Goal: Find specific page/section: Find specific page/section

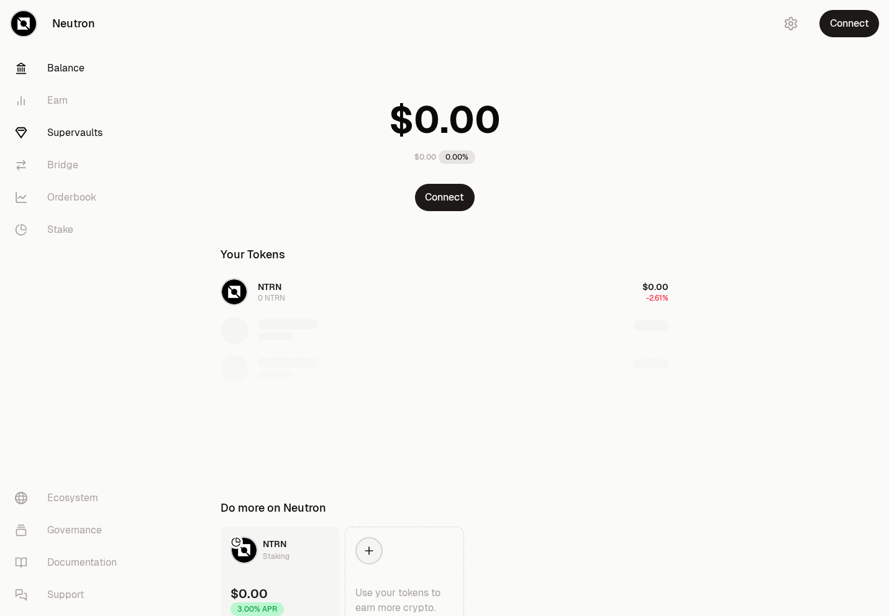
click at [89, 130] on link "Supervaults" at bounding box center [69, 133] width 129 height 32
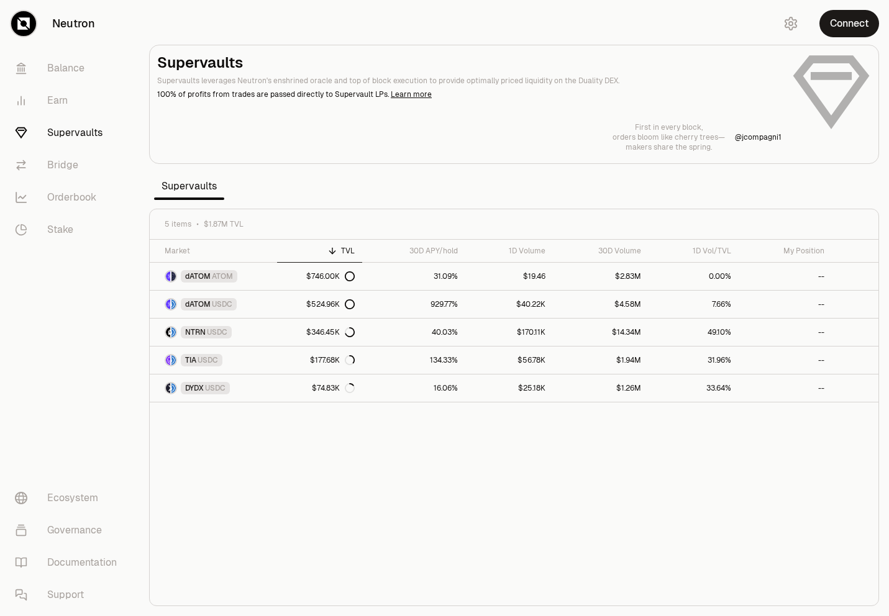
drag, startPoint x: 663, startPoint y: 414, endPoint x: 604, endPoint y: 404, distance: 59.9
click at [604, 404] on div "Market TVL 30D APY/hold 1D Volume 30D Volume 1D Vol/TVL My Position dATOM ATOM …" at bounding box center [514, 423] width 729 height 366
